Goal: Task Accomplishment & Management: Use online tool/utility

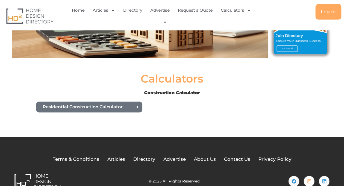
scroll to position [97, 0]
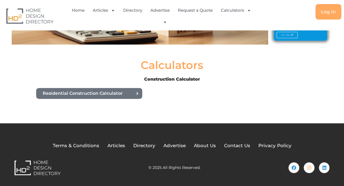
drag, startPoint x: 346, startPoint y: 36, endPoint x: 348, endPoint y: 109, distance: 73.5
click at [344, 109] on html "Skip to content Home Articles Bathroom Renovation Ideas & Services Building Con…" at bounding box center [172, 44] width 344 height 283
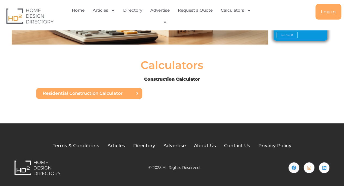
click at [124, 95] on span "Residential Construction Calculator" at bounding box center [88, 93] width 90 height 4
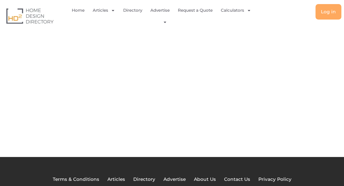
scroll to position [18, 0]
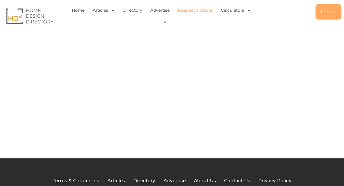
click at [202, 9] on link "Request a Quote" at bounding box center [195, 10] width 35 height 13
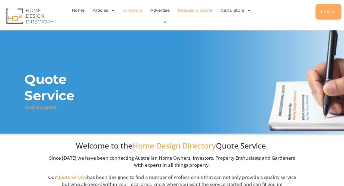
click at [138, 10] on link "Directory" at bounding box center [132, 10] width 19 height 13
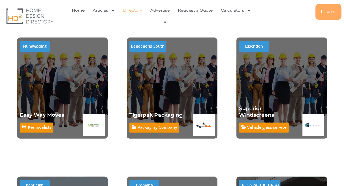
scroll to position [1462, 0]
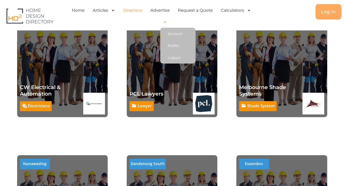
click at [165, 21] on icon "Menu" at bounding box center [165, 22] width 4 height 4
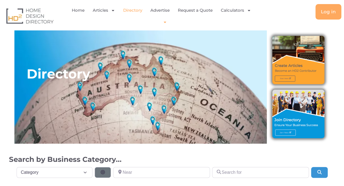
click at [165, 21] on icon "Menu" at bounding box center [165, 22] width 4 height 4
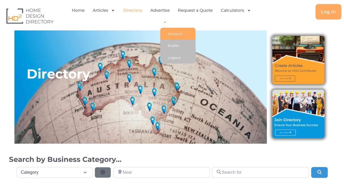
click at [175, 33] on link "Account" at bounding box center [177, 34] width 35 height 12
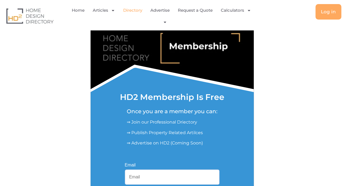
click at [131, 10] on link "Directory" at bounding box center [132, 10] width 19 height 13
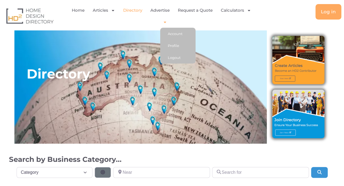
click at [165, 20] on icon "Menu" at bounding box center [165, 22] width 4 height 4
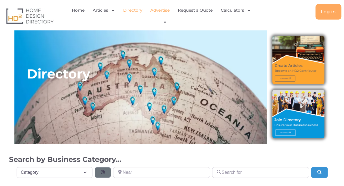
click at [164, 12] on link "Advertise" at bounding box center [159, 10] width 19 height 13
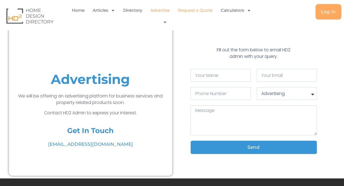
click at [206, 9] on link "Request a Quote" at bounding box center [195, 10] width 35 height 13
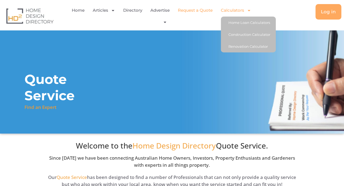
click at [245, 11] on span "Menu" at bounding box center [247, 11] width 7 height 10
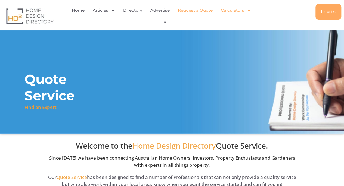
click at [241, 11] on link "Calculators" at bounding box center [236, 10] width 30 height 13
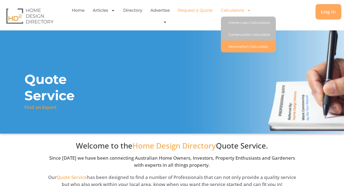
click at [238, 47] on link "Renovation Calculator" at bounding box center [248, 47] width 55 height 12
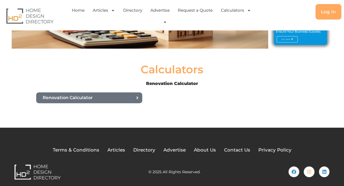
scroll to position [97, 0]
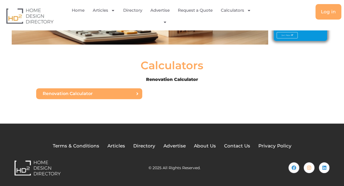
click at [137, 93] on icon at bounding box center [137, 94] width 2 height 3
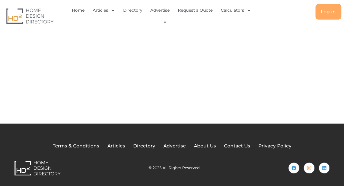
scroll to position [53, 0]
